Goal: Communication & Community: Connect with others

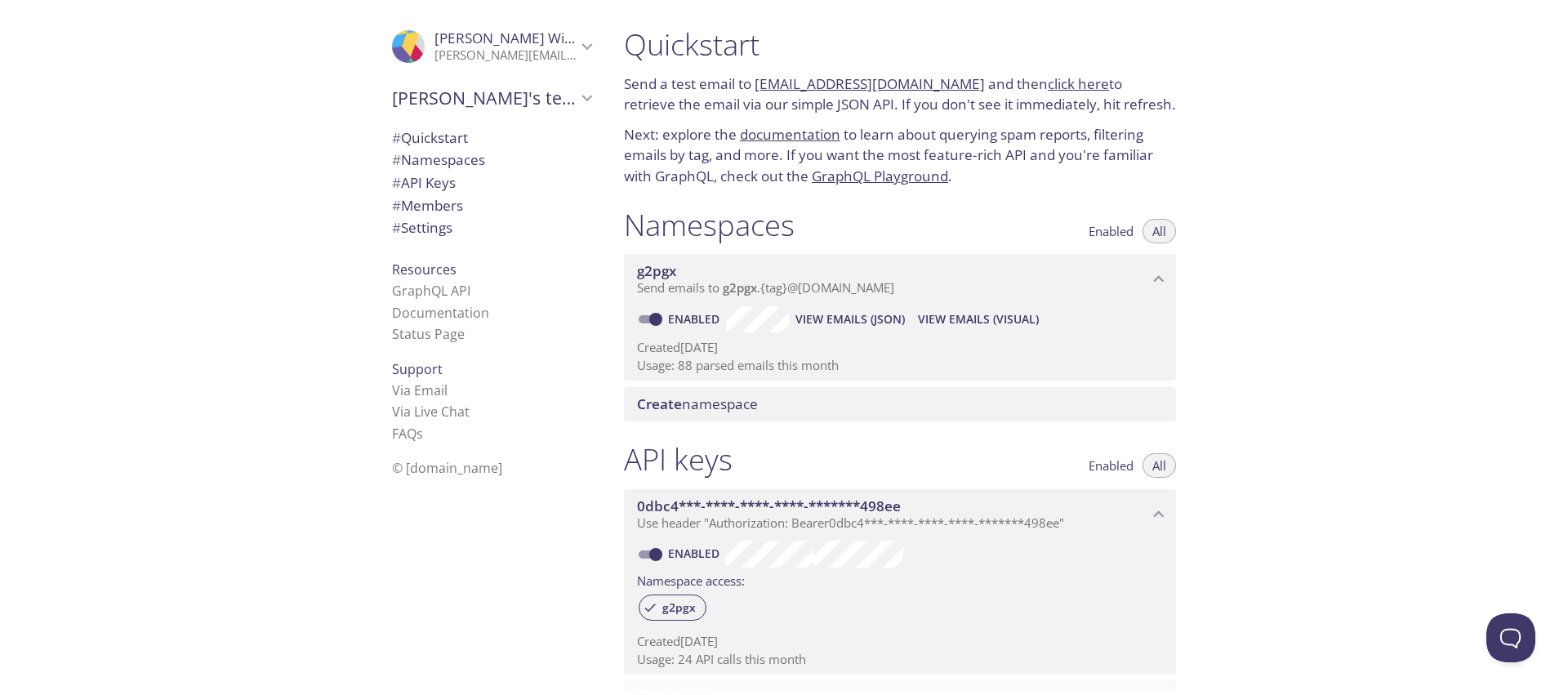
drag, startPoint x: 0, startPoint y: 0, endPoint x: 1055, endPoint y: 83, distance: 1058.3
click at [1055, 83] on link "click here" at bounding box center [1078, 83] width 61 height 19
click at [481, 159] on span "# Namespaces" at bounding box center [438, 159] width 93 height 19
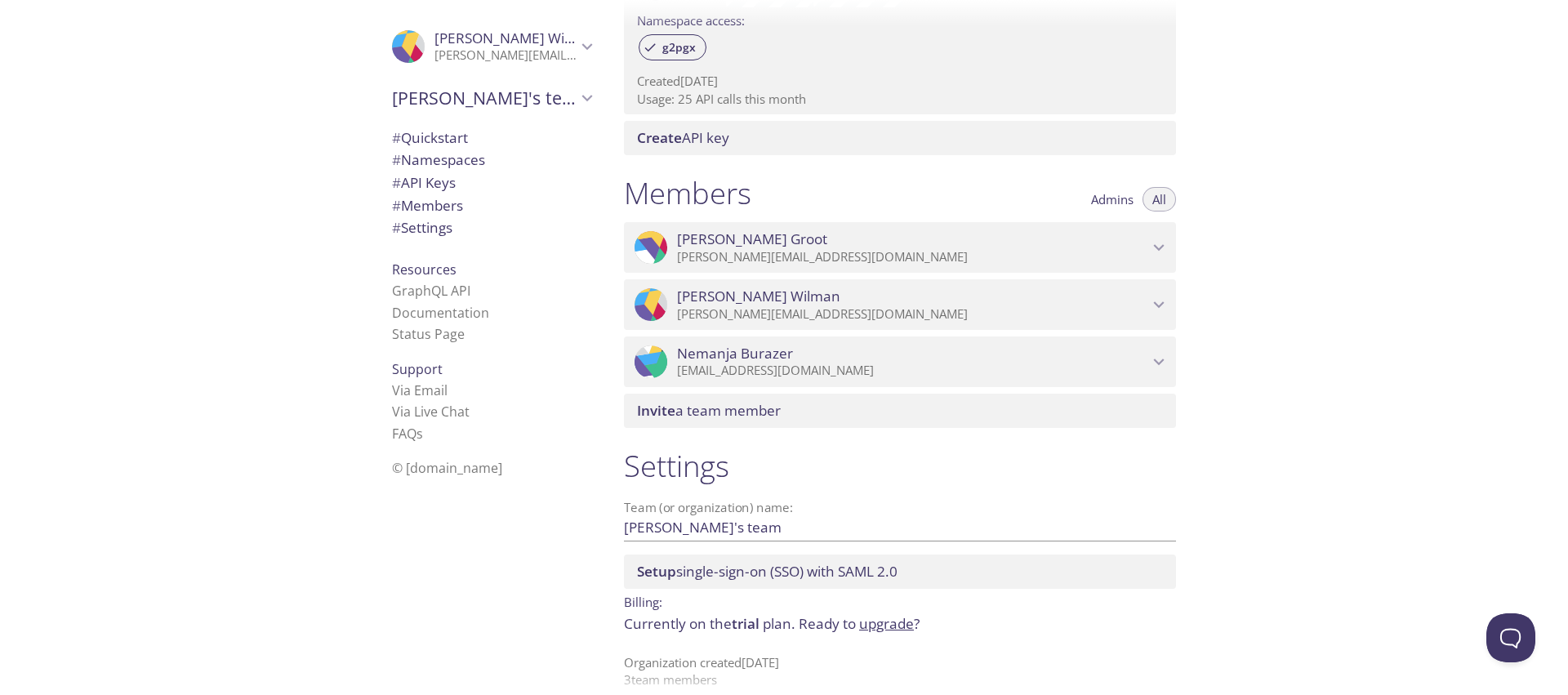
scroll to position [580, 0]
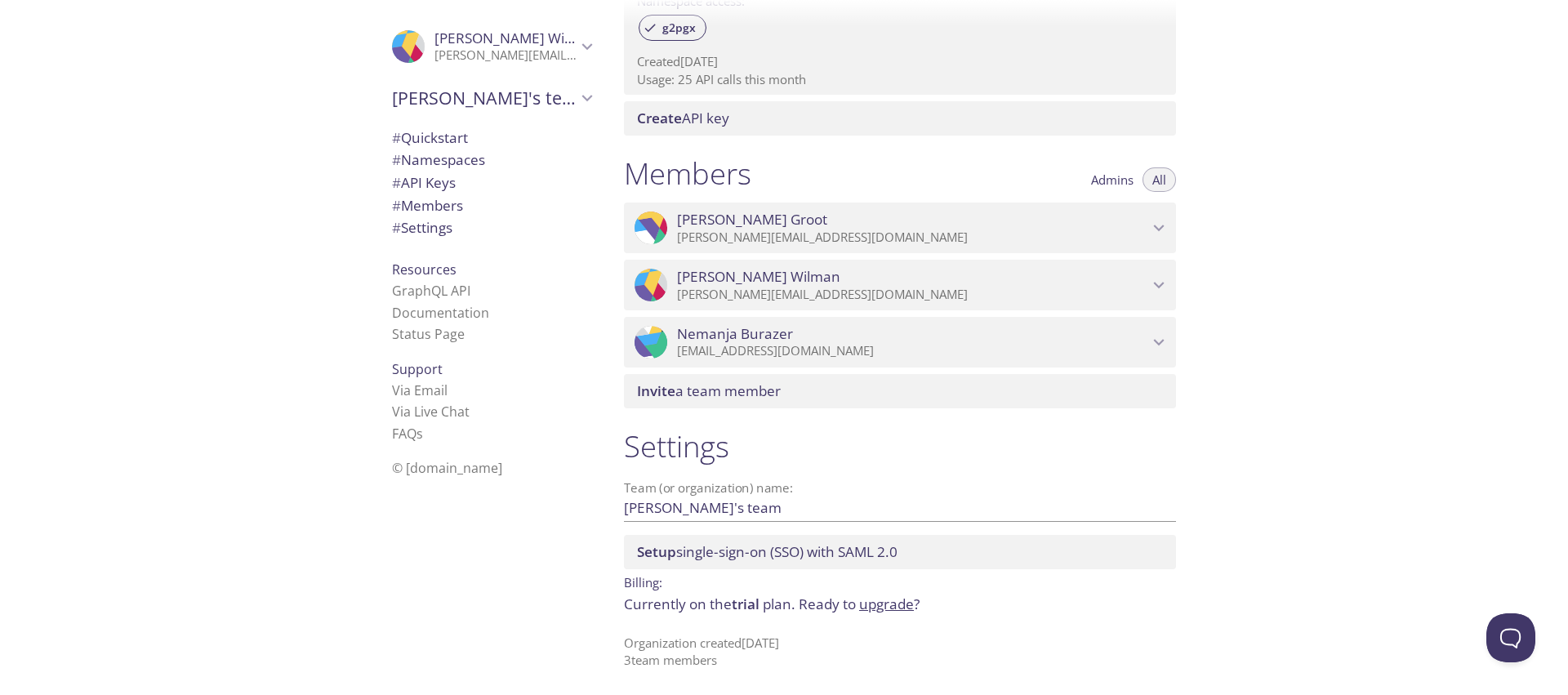
click at [750, 603] on span "trial" at bounding box center [746, 604] width 28 height 19
click at [891, 607] on link "upgrade" at bounding box center [886, 604] width 54 height 19
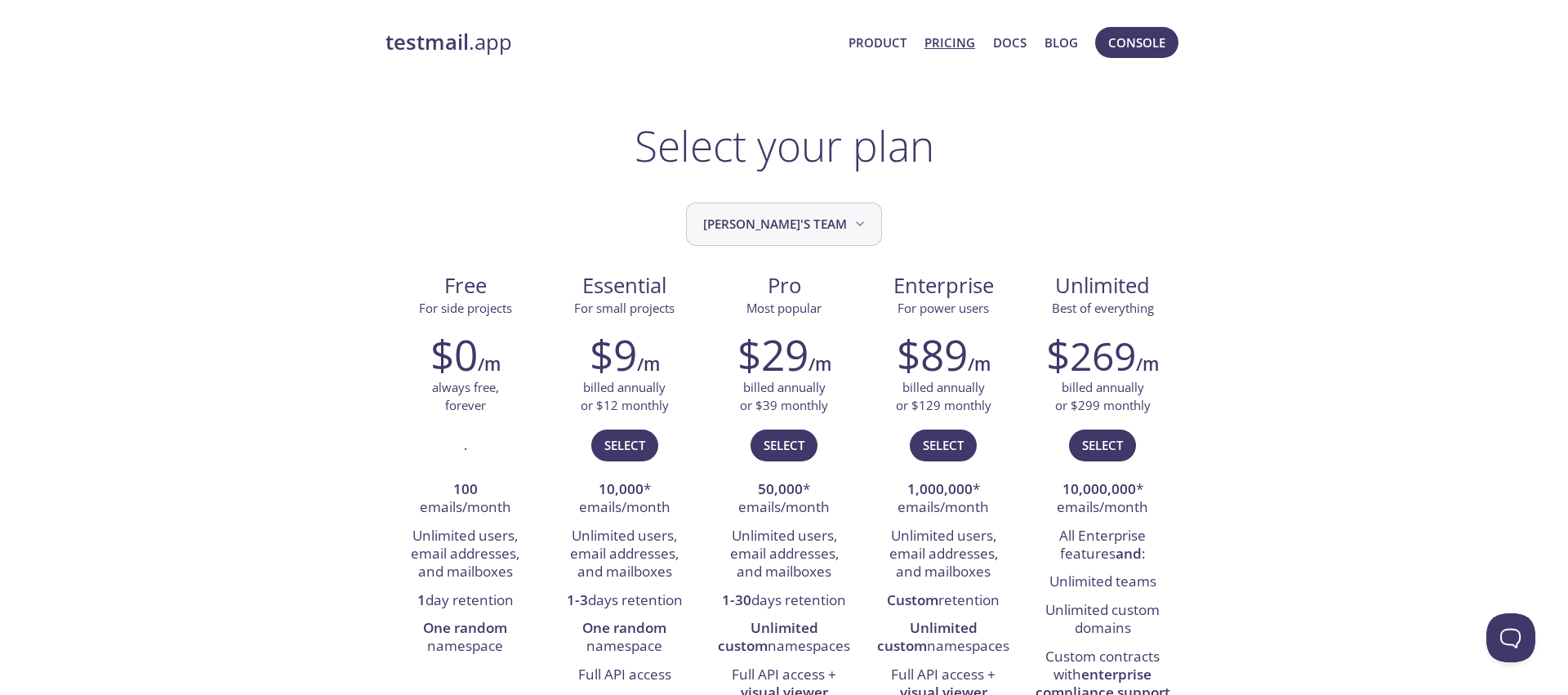
click at [762, 215] on span "[PERSON_NAME]'s team" at bounding box center [785, 223] width 165 height 22
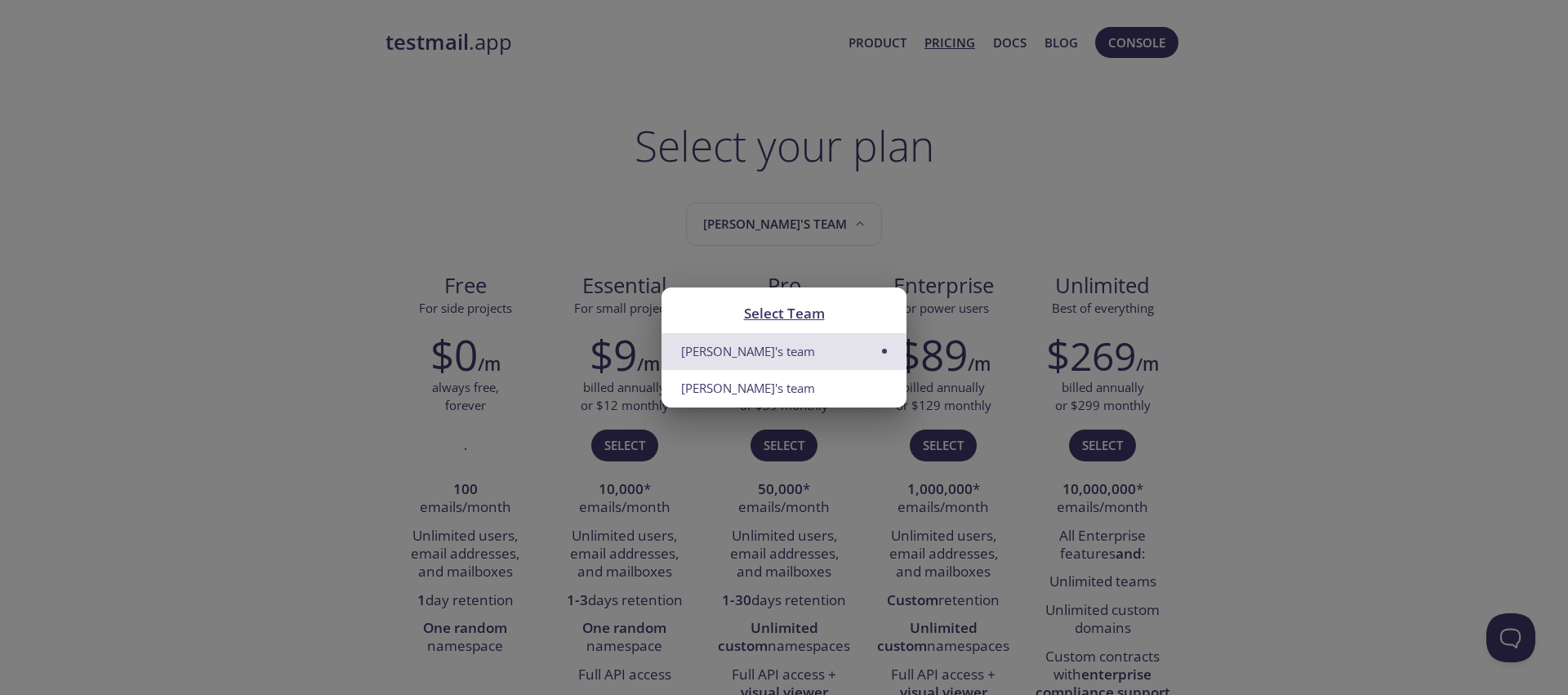
click at [957, 204] on div "Select Team Tim's team [PERSON_NAME]'s team" at bounding box center [784, 347] width 1568 height 695
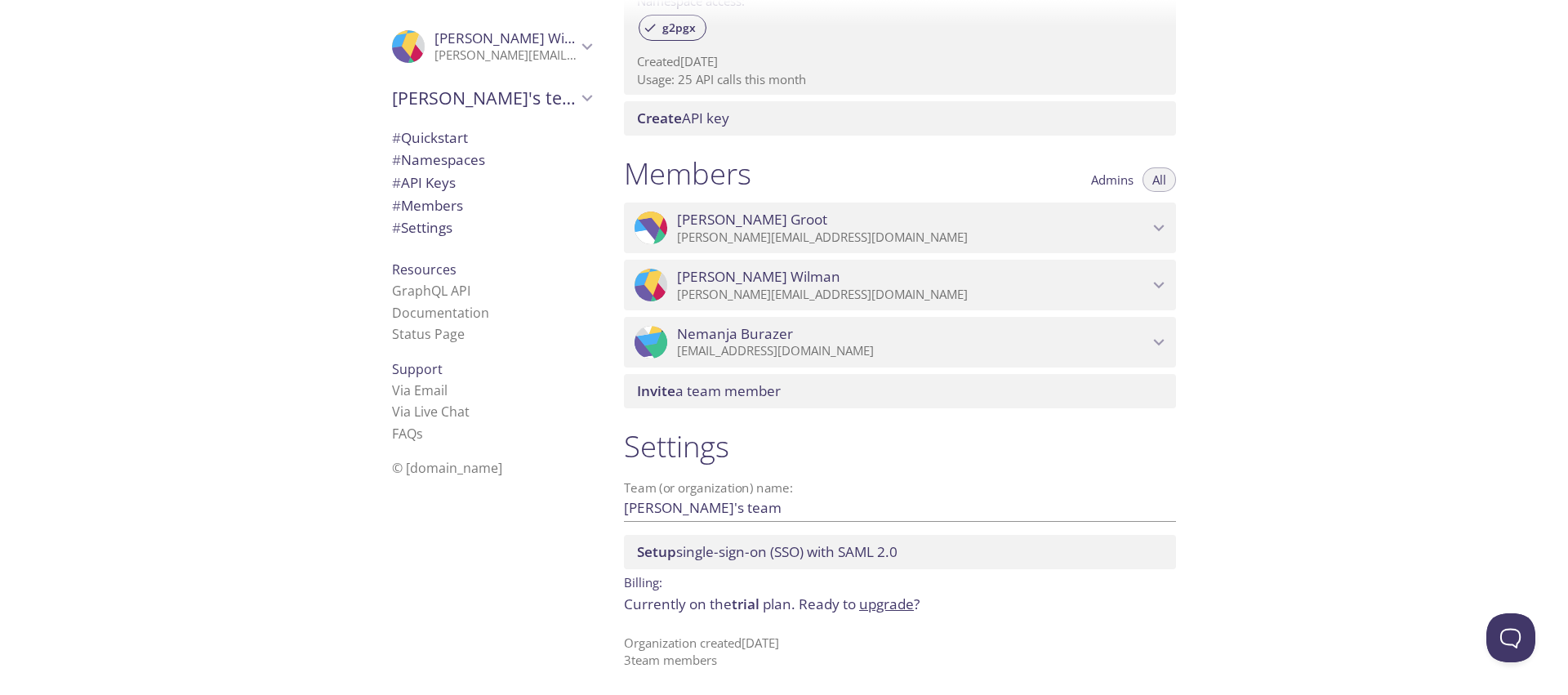
scroll to position [555, 0]
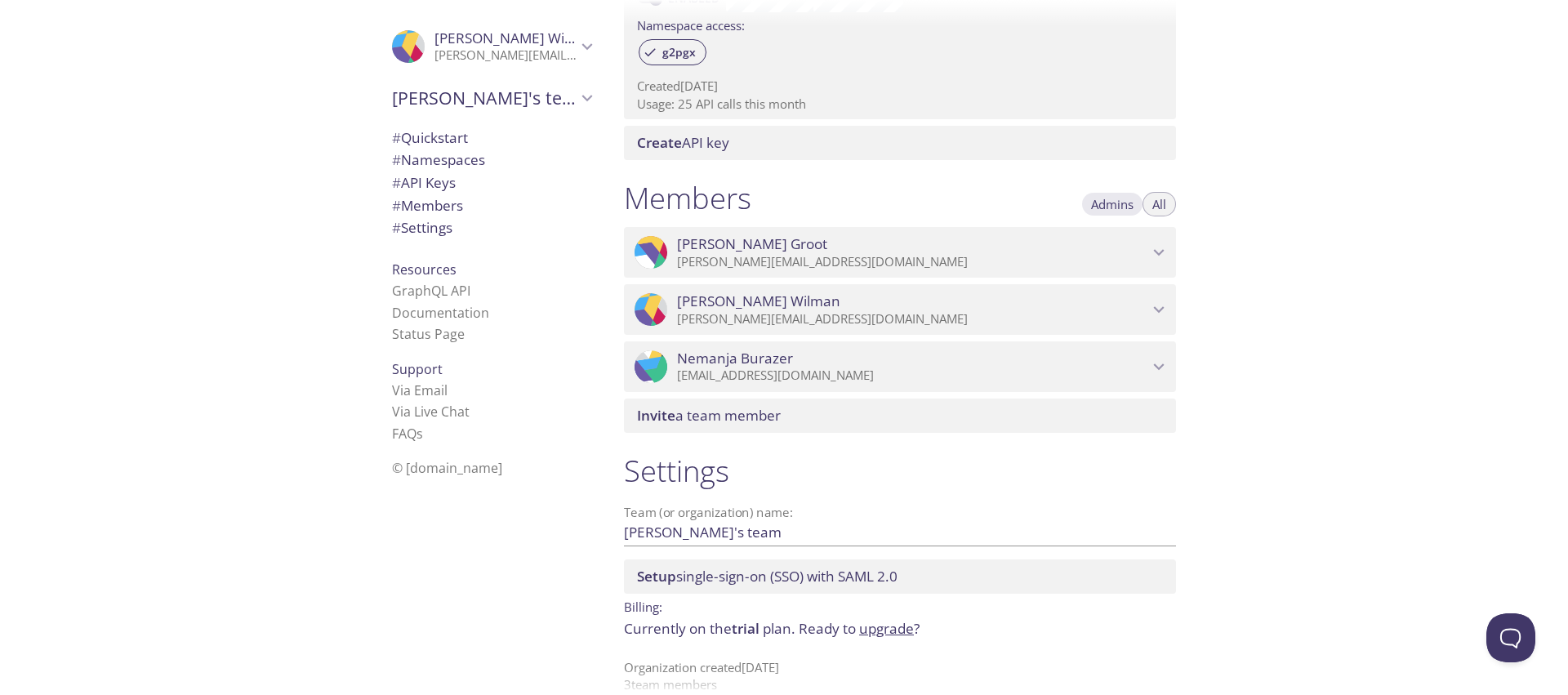
click at [1123, 204] on span "Admins" at bounding box center [1112, 204] width 42 height 0
click at [806, 415] on span "Invite a team member" at bounding box center [903, 415] width 532 height 18
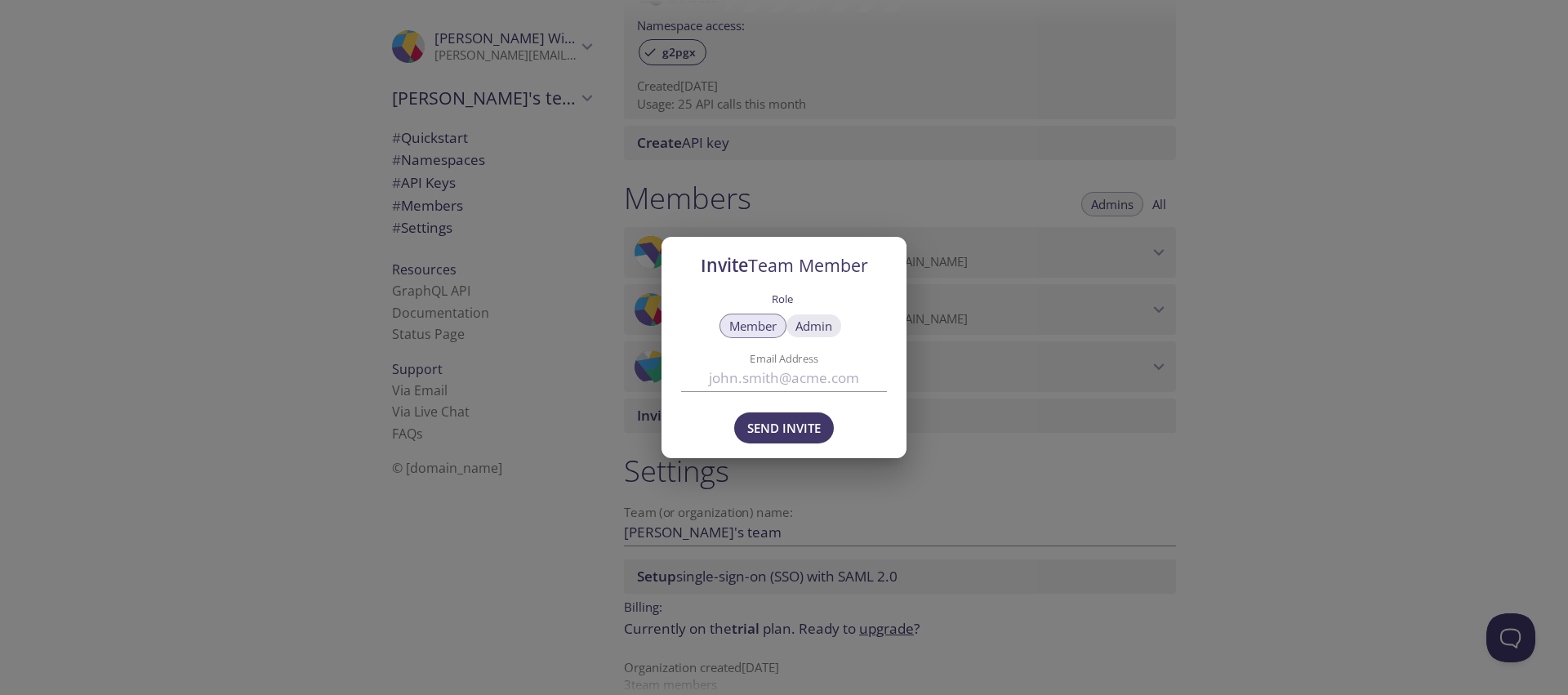
click at [814, 325] on span "Admin" at bounding box center [814, 325] width 37 height 0
click at [784, 386] on input "Email Address" at bounding box center [784, 378] width 206 height 27
drag, startPoint x: 808, startPoint y: 389, endPoint x: 758, endPoint y: 368, distance: 54.2
click at [807, 389] on input "[PERSON_NAME]" at bounding box center [784, 378] width 206 height 27
click at [758, 368] on input "[PERSON_NAME]" at bounding box center [784, 378] width 206 height 27
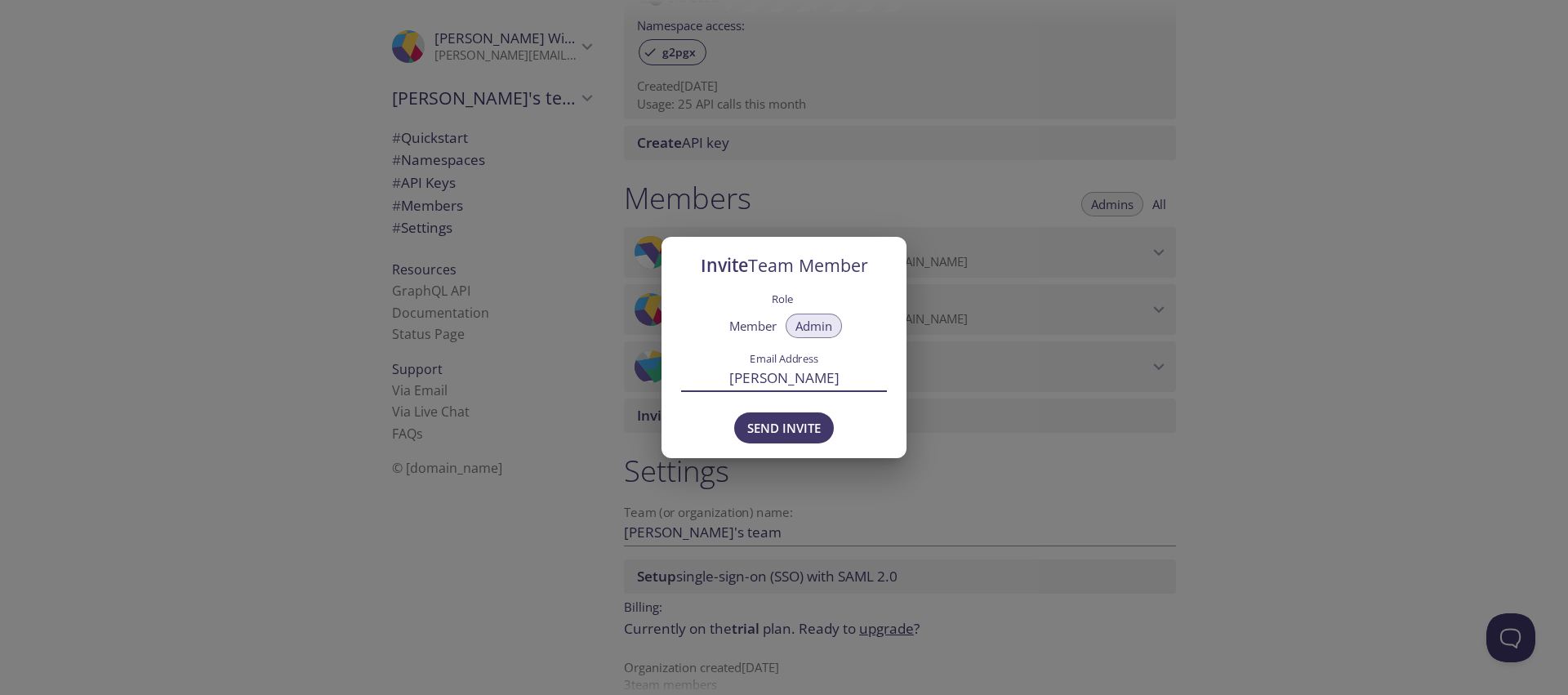
click at [758, 368] on input "[PERSON_NAME]" at bounding box center [784, 378] width 206 height 27
paste input ".[PERSON_NAME][EMAIL_ADDRESS][DOMAIN_NAME]"
type input "[PERSON_NAME][EMAIL_ADDRESS][PERSON_NAME][DOMAIN_NAME]"
click at [796, 421] on span "Send Invite" at bounding box center [784, 428] width 73 height 22
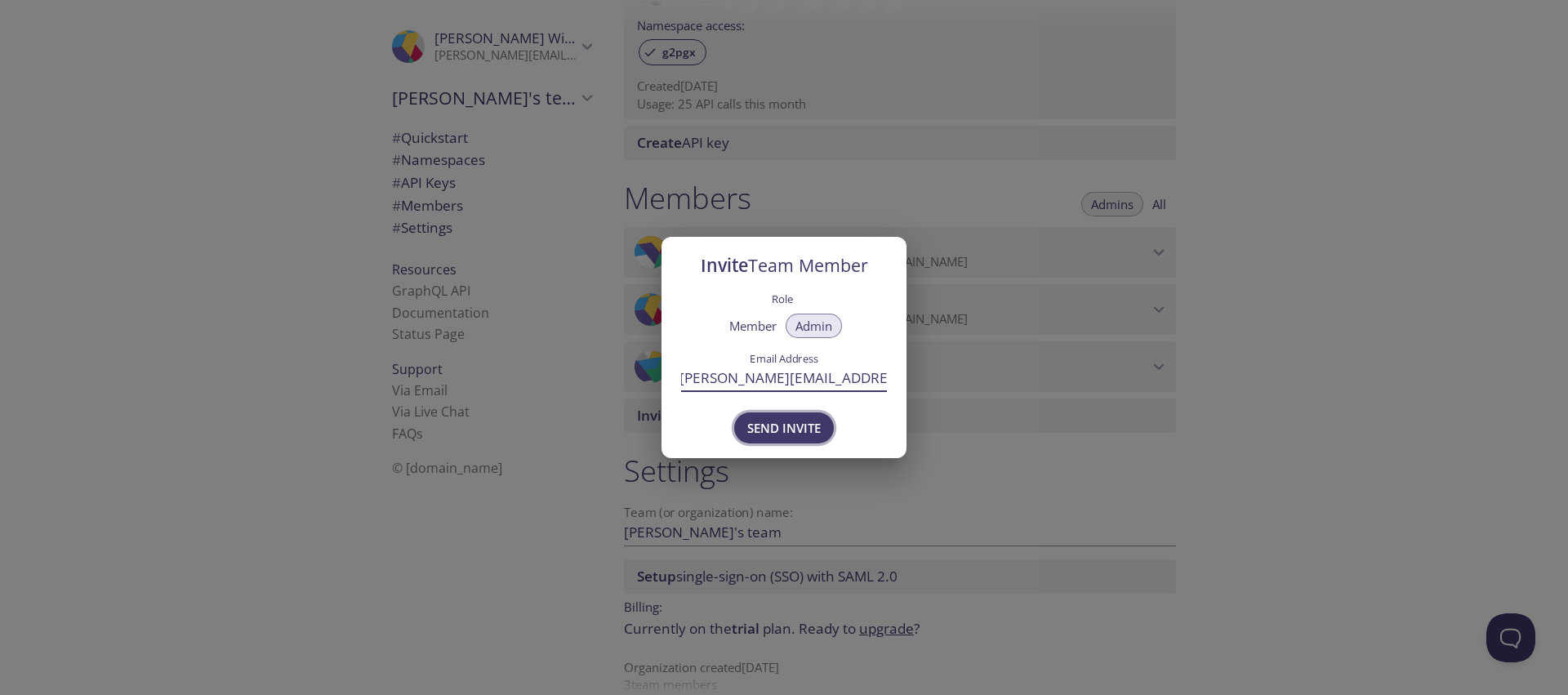
scroll to position [0, 0]
